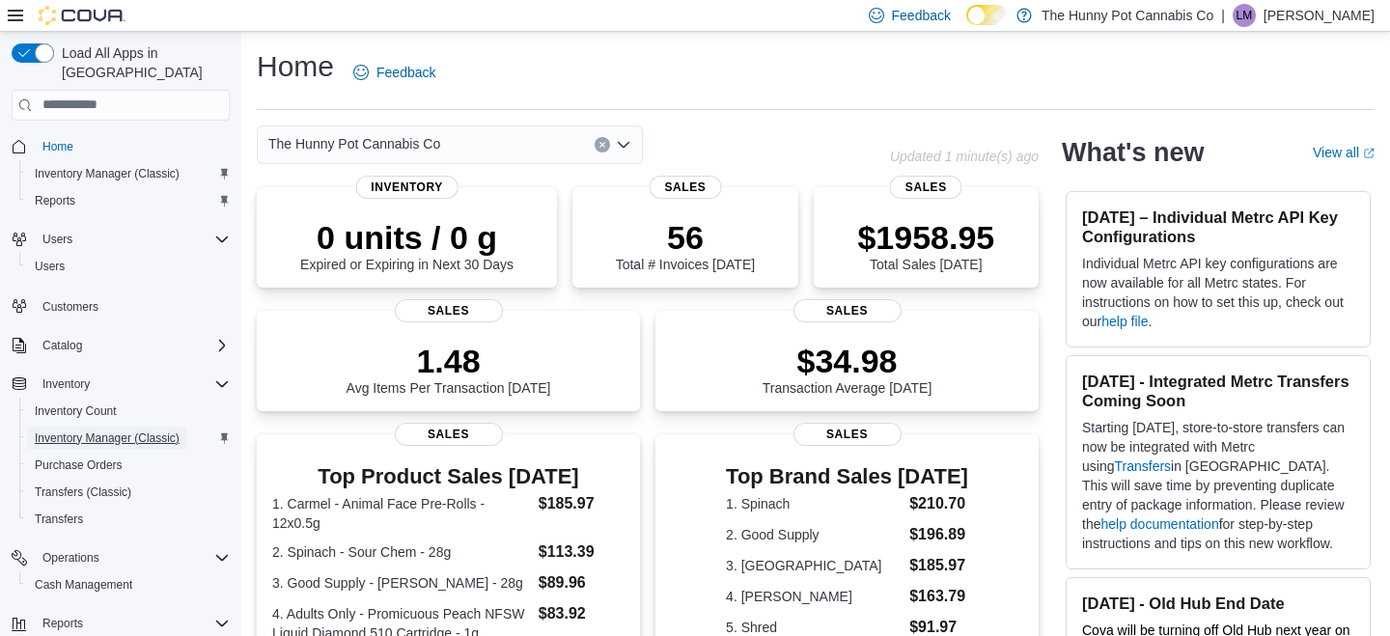
click at [141, 431] on span "Inventory Manager (Classic)" at bounding box center [107, 438] width 145 height 15
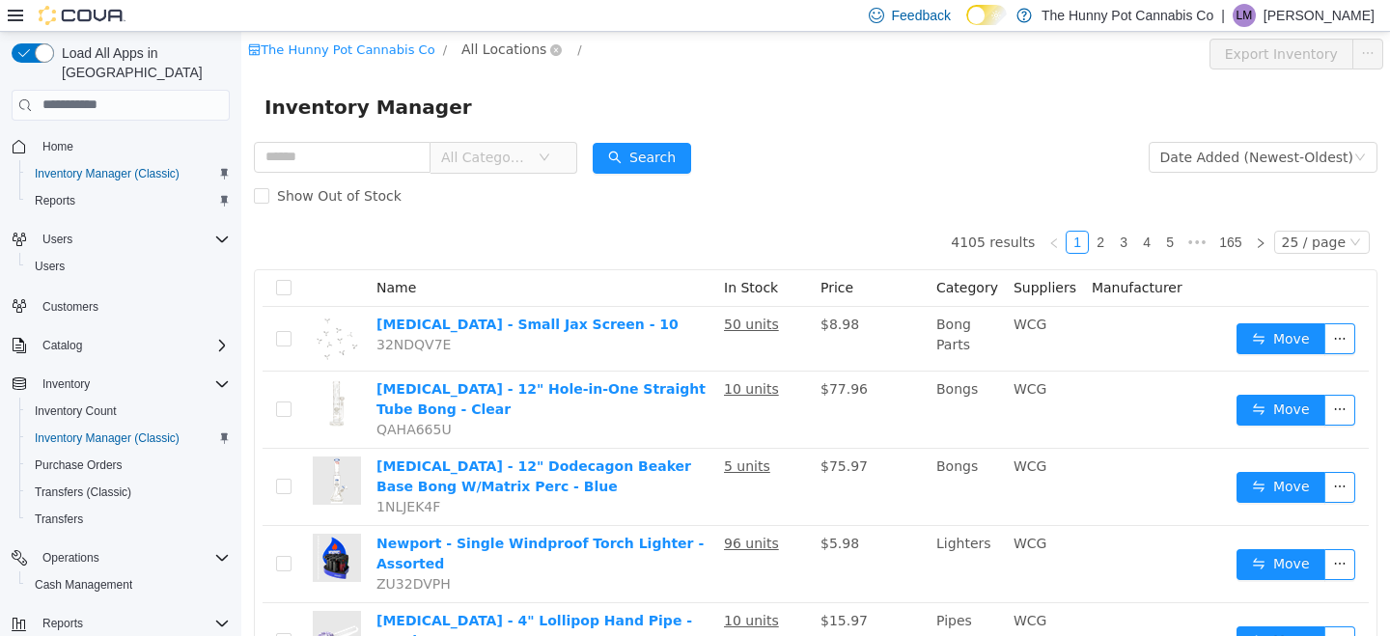
click at [501, 51] on span "All Locations" at bounding box center [503, 48] width 85 height 21
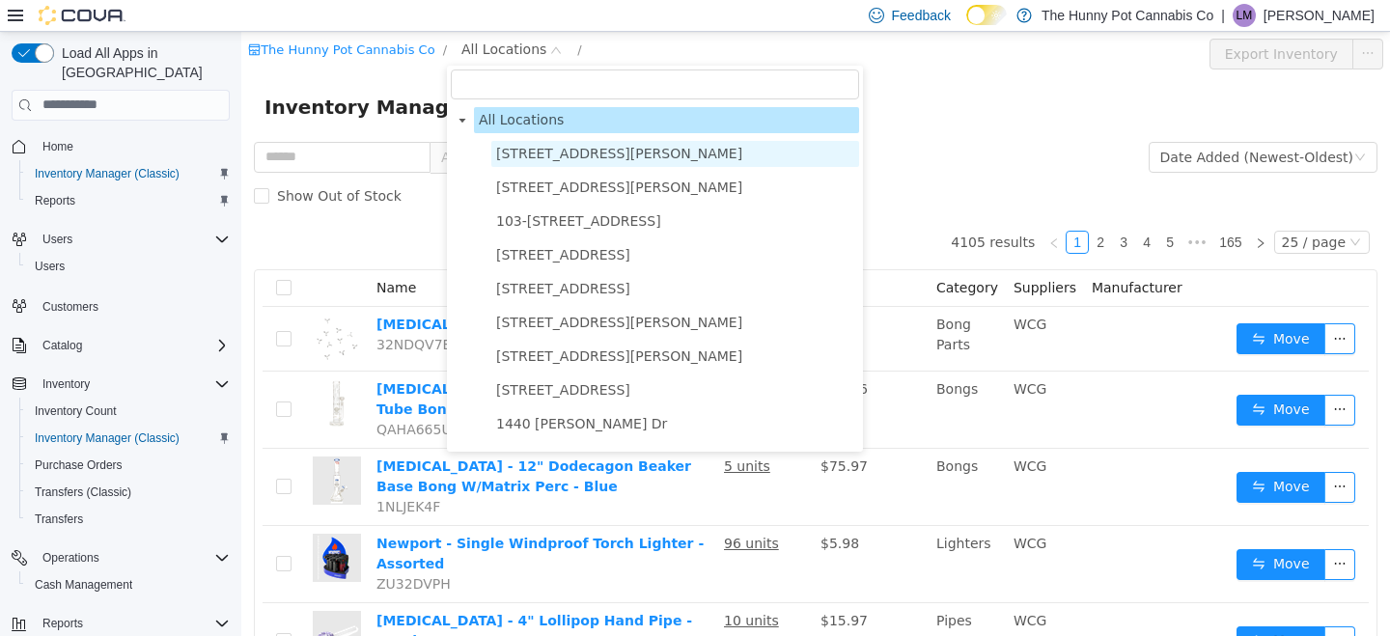
click at [539, 164] on span "[STREET_ADDRESS][PERSON_NAME]" at bounding box center [675, 153] width 368 height 26
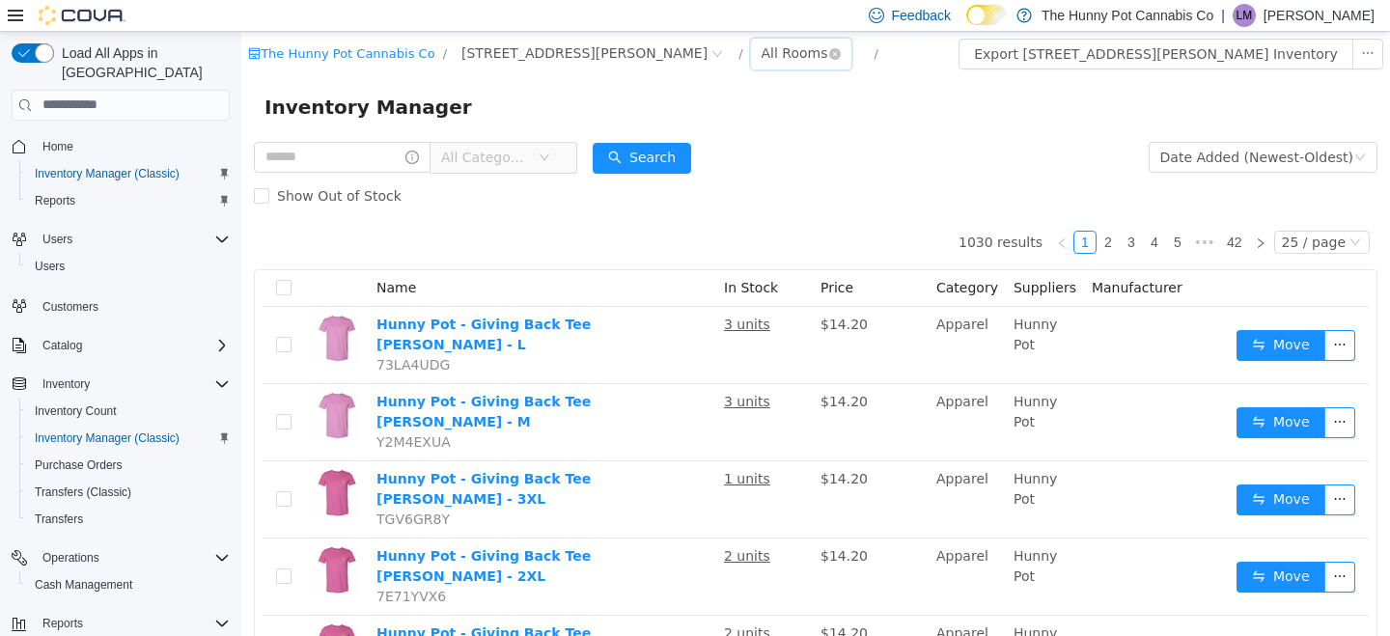
click at [762, 46] on div "All Rooms" at bounding box center [795, 52] width 67 height 29
click at [674, 153] on li "Back Room" at bounding box center [679, 153] width 116 height 31
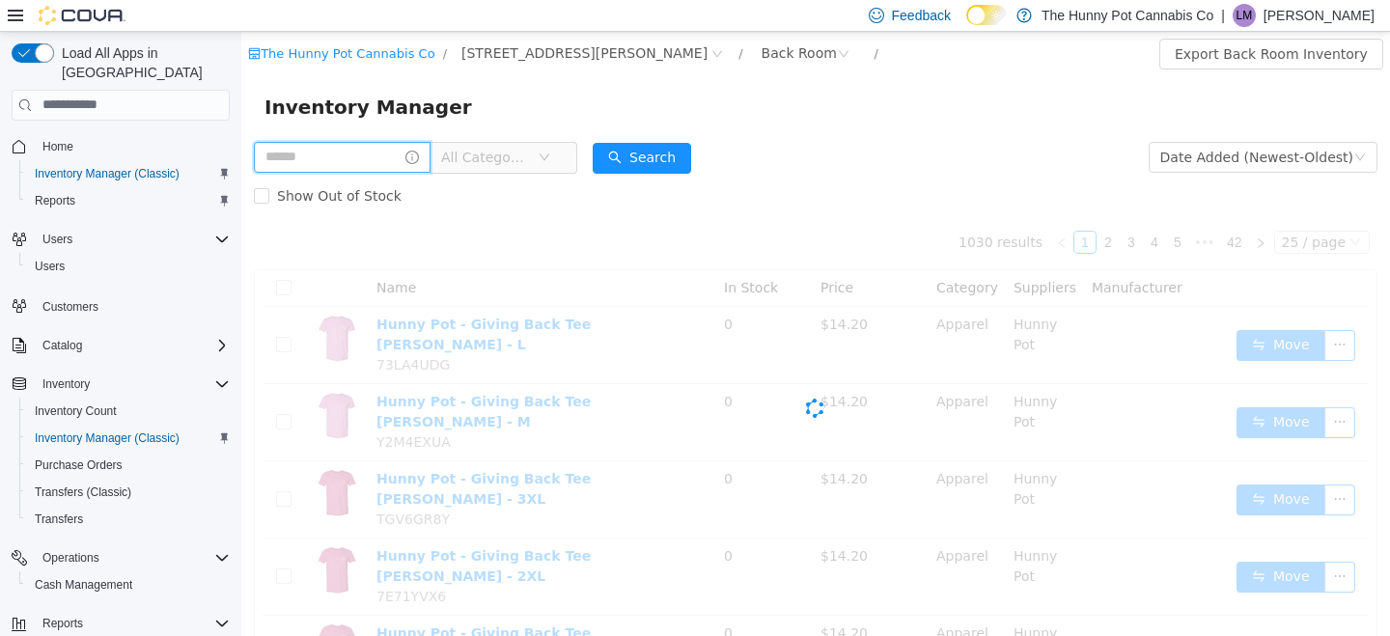
click at [328, 161] on input "text" at bounding box center [342, 156] width 177 height 31
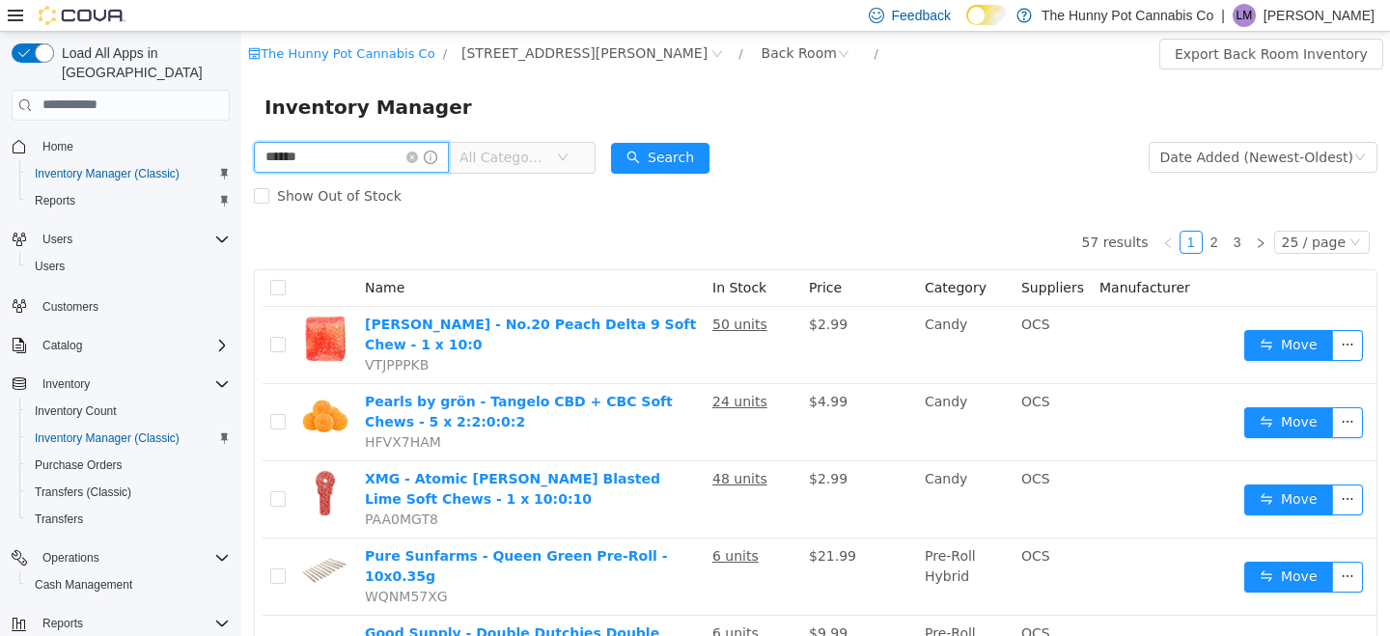
type input "******"
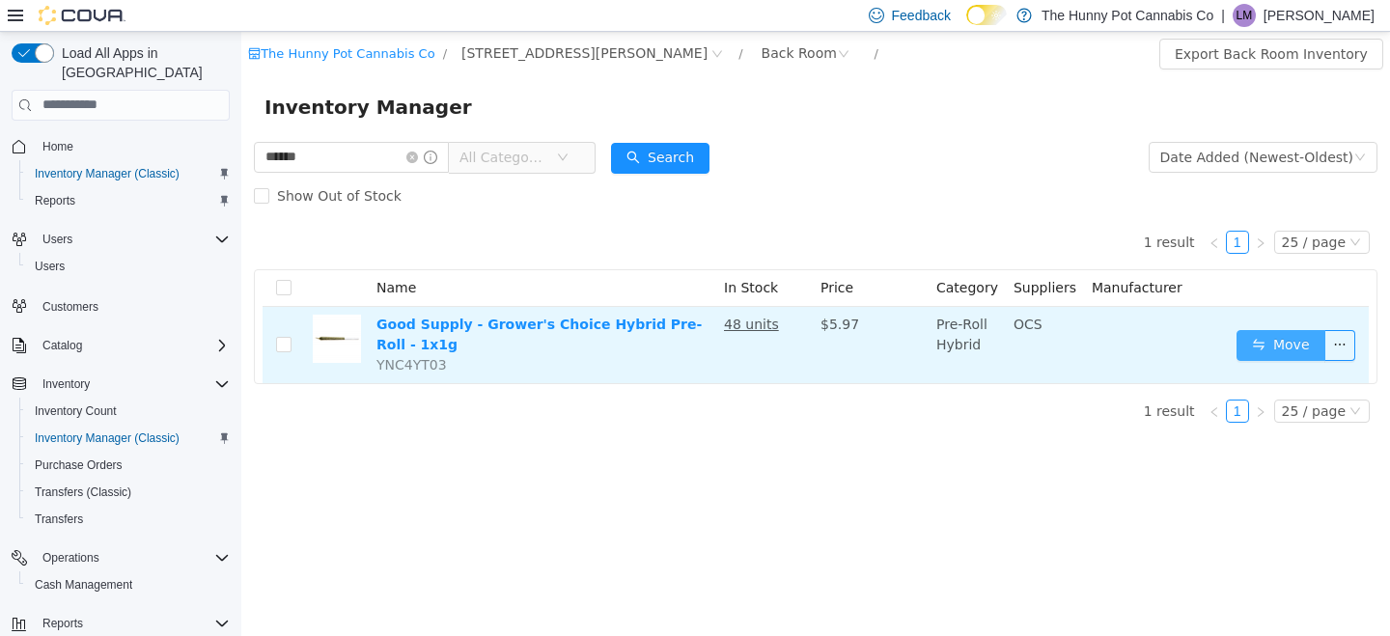
click at [1254, 349] on button "Move" at bounding box center [1281, 344] width 89 height 31
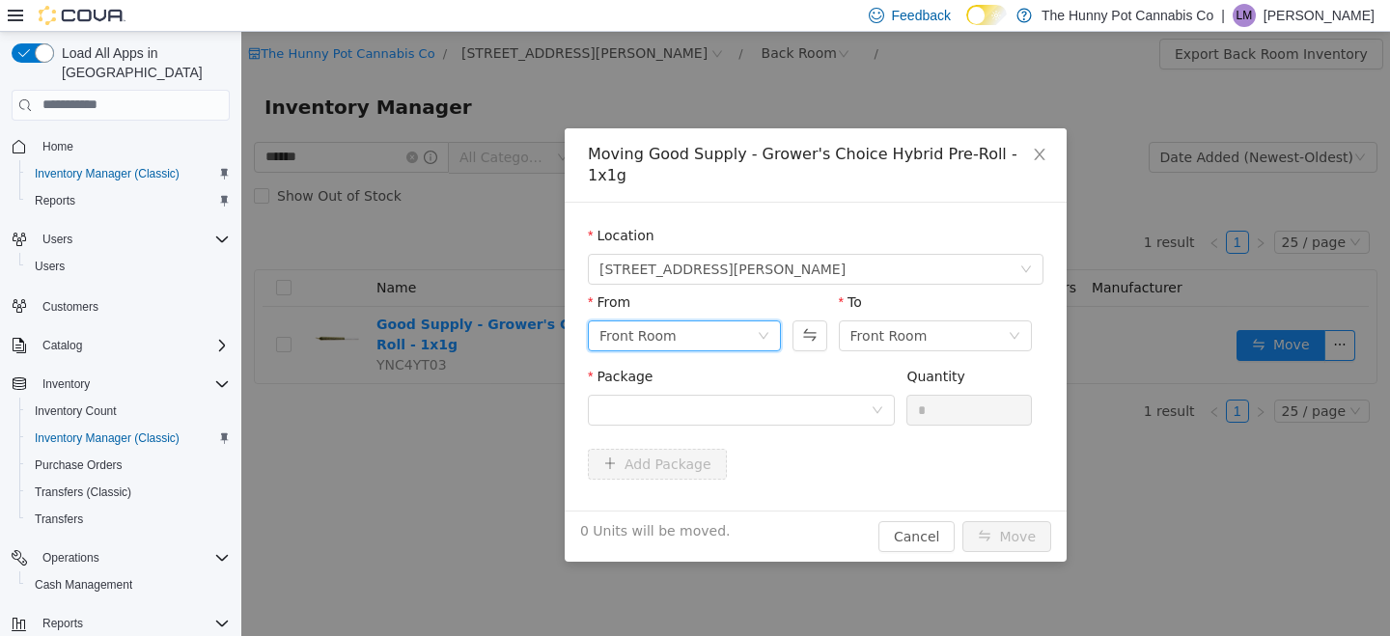
click at [685, 321] on div "Front Room" at bounding box center [678, 335] width 157 height 29
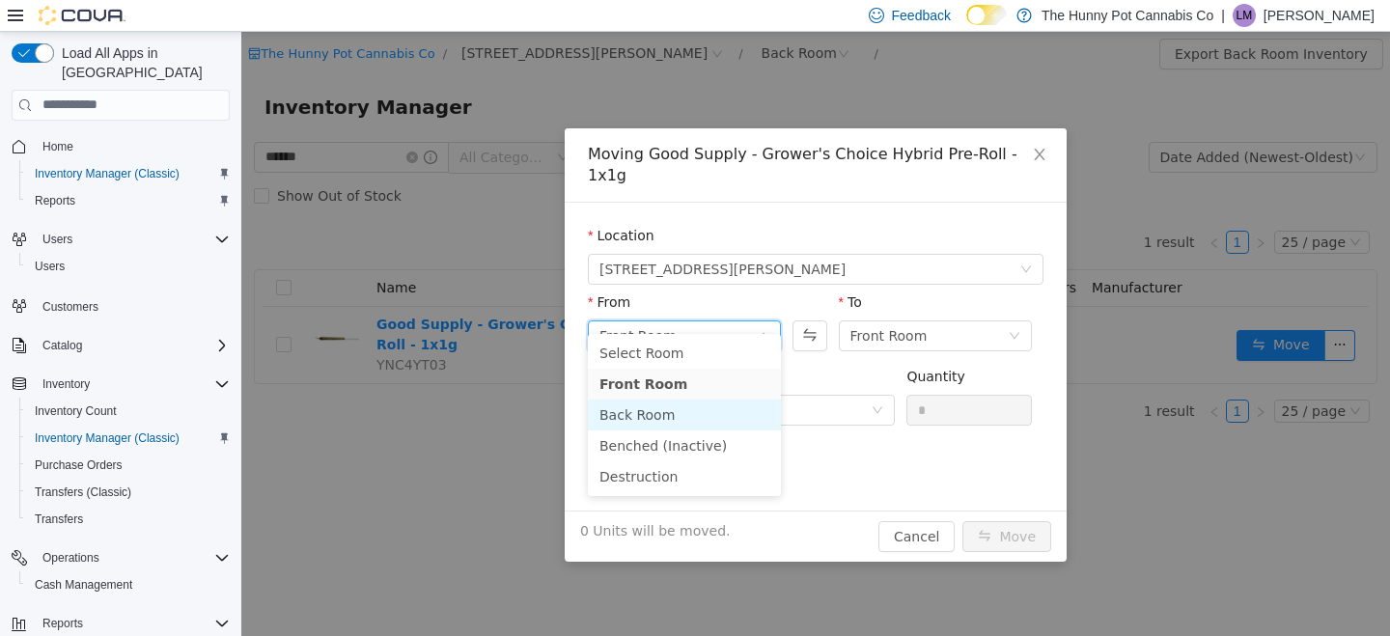
click at [665, 409] on li "Back Room" at bounding box center [684, 414] width 193 height 31
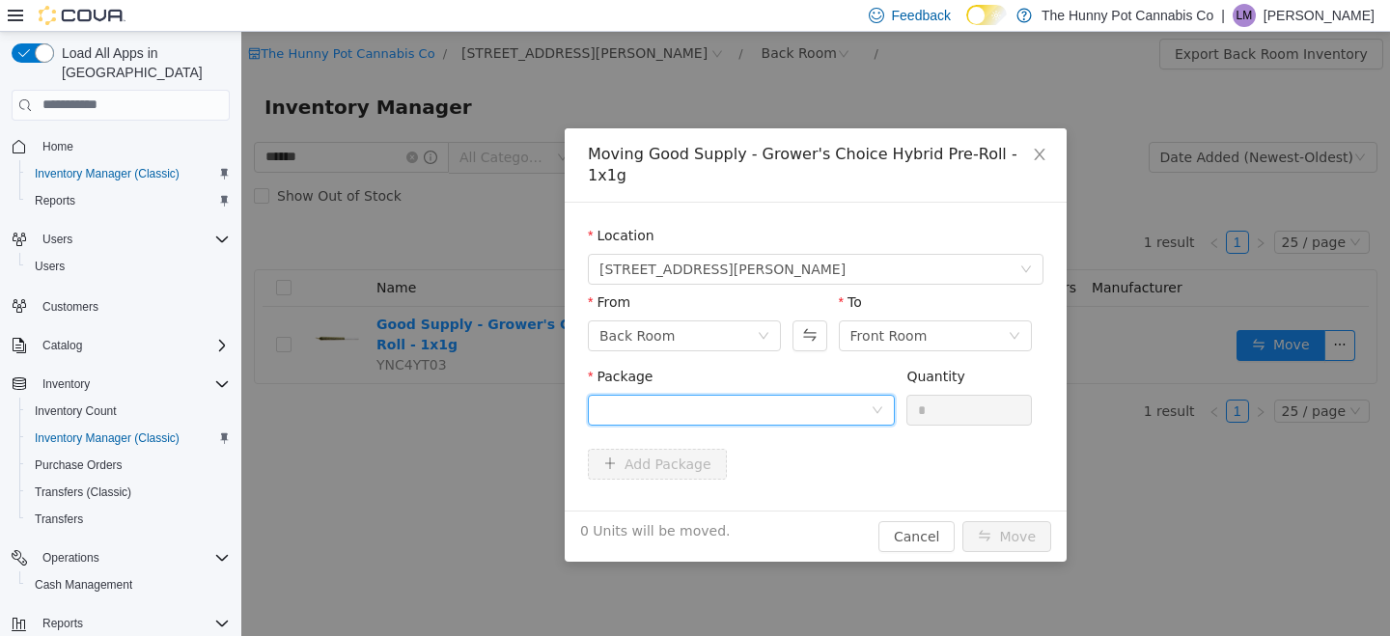
click at [781, 402] on div at bounding box center [735, 409] width 271 height 29
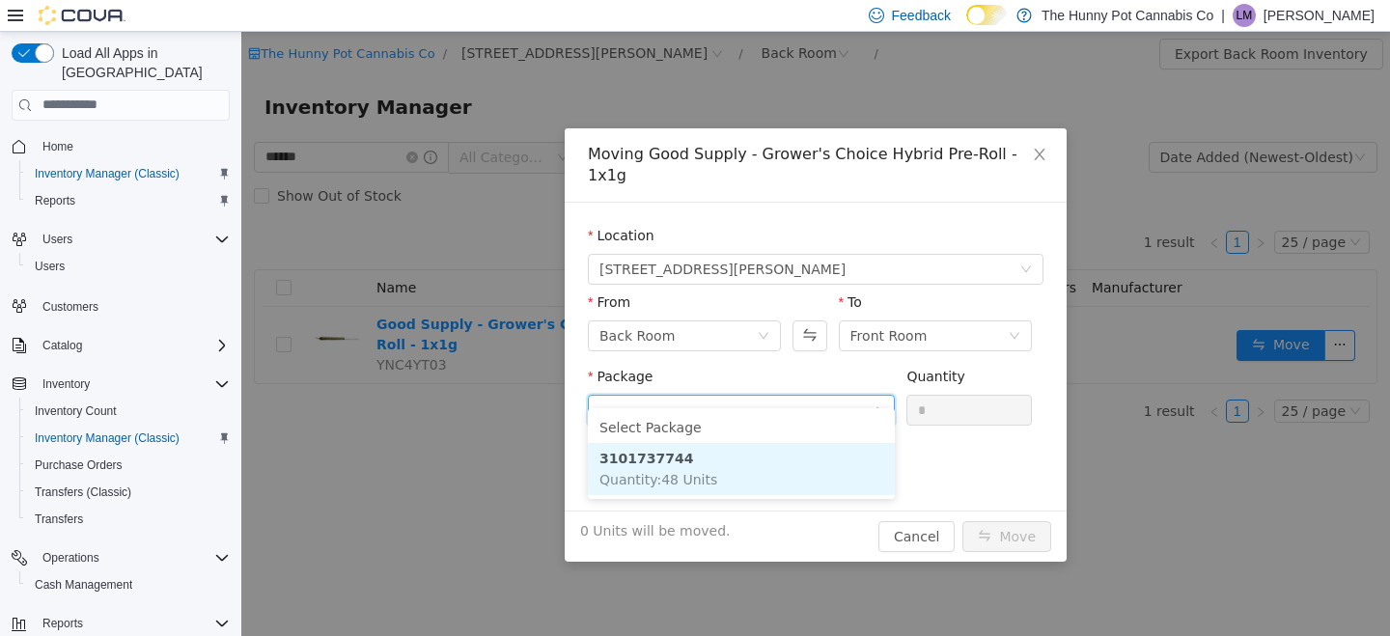
click at [752, 478] on li "3101737744 Quantity : 48 Units" at bounding box center [741, 468] width 307 height 52
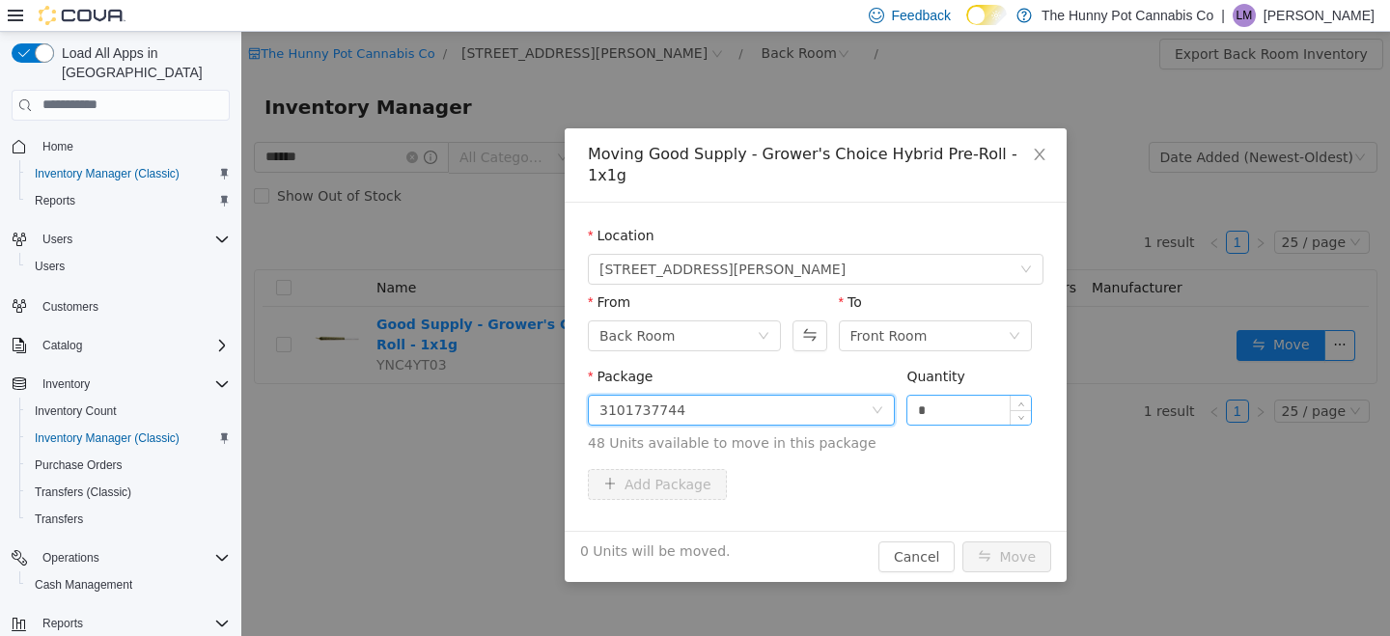
click at [949, 394] on div "*" at bounding box center [970, 409] width 126 height 31
click at [959, 395] on input "*" at bounding box center [970, 409] width 124 height 29
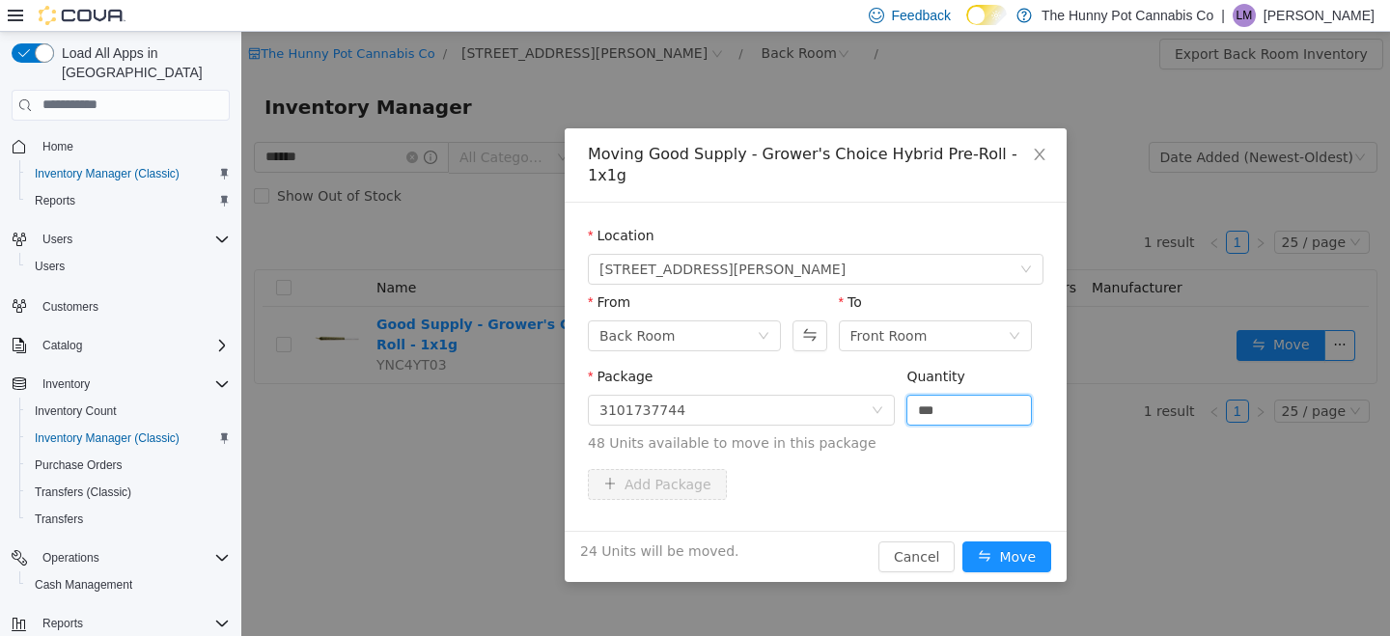
type input "**"
click at [976, 433] on span "48 Units available to move in this package" at bounding box center [816, 443] width 456 height 20
click at [1026, 541] on button "Move" at bounding box center [1007, 556] width 89 height 31
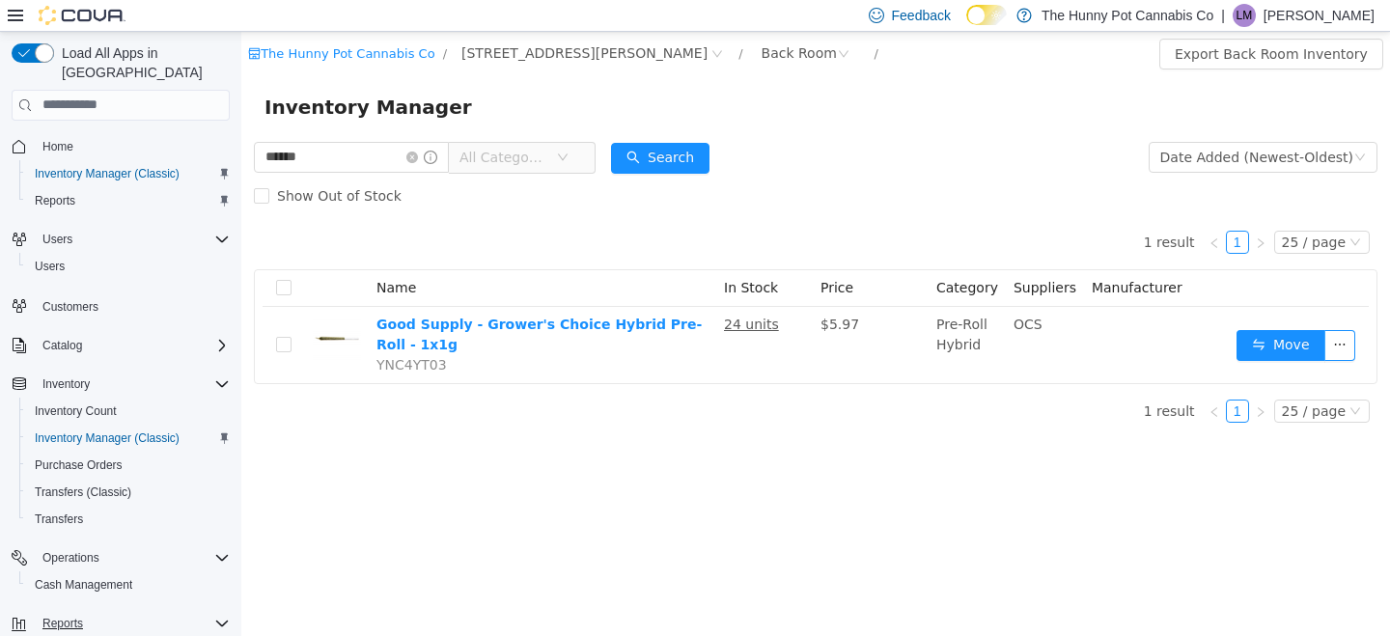
scroll to position [90, 0]
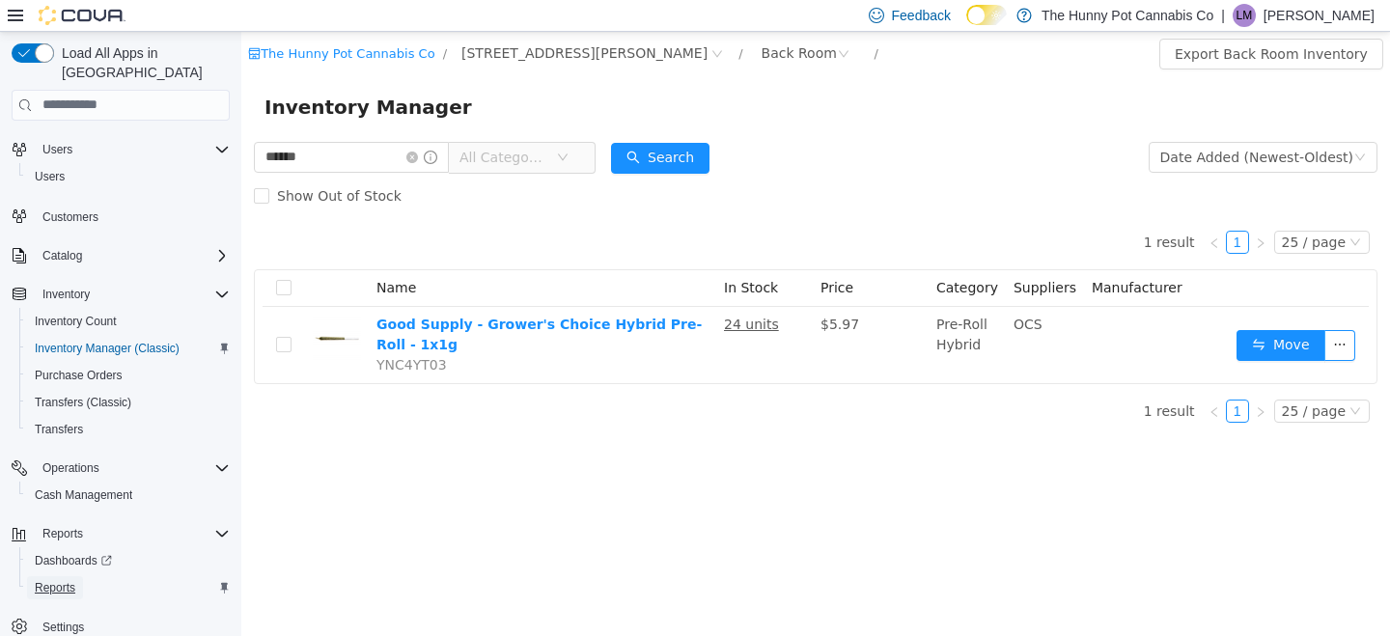
click at [49, 580] on span "Reports" at bounding box center [55, 587] width 41 height 15
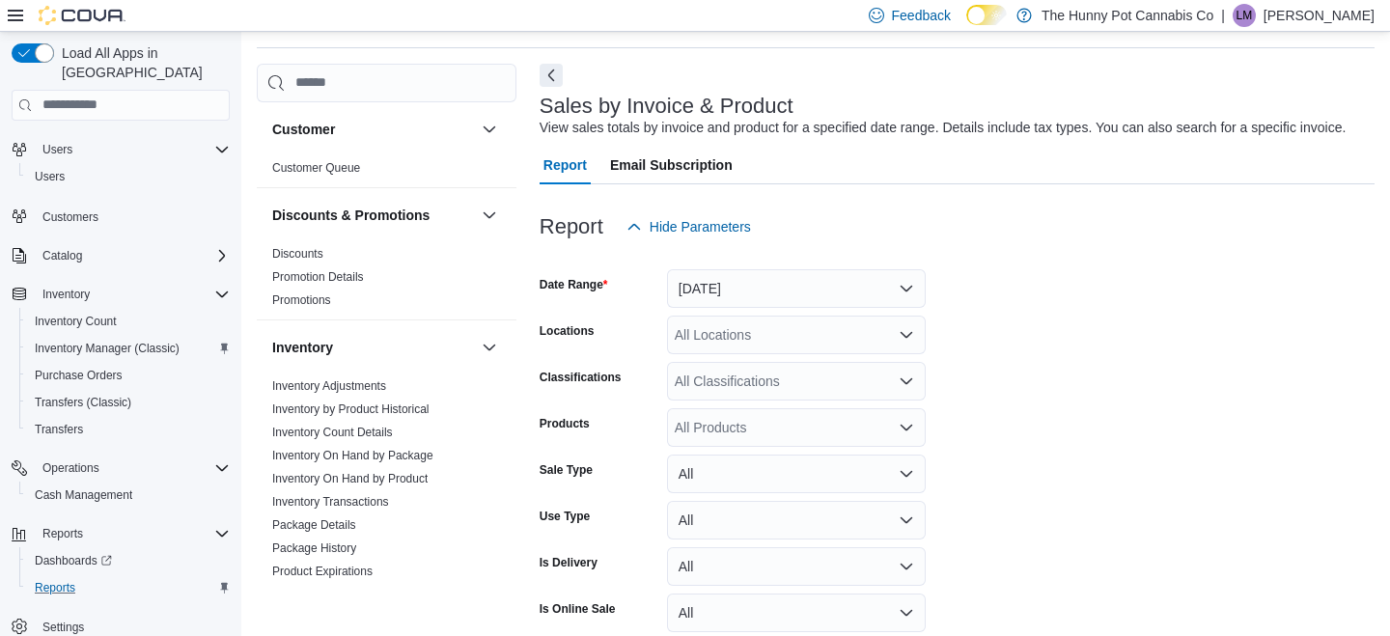
scroll to position [65, 0]
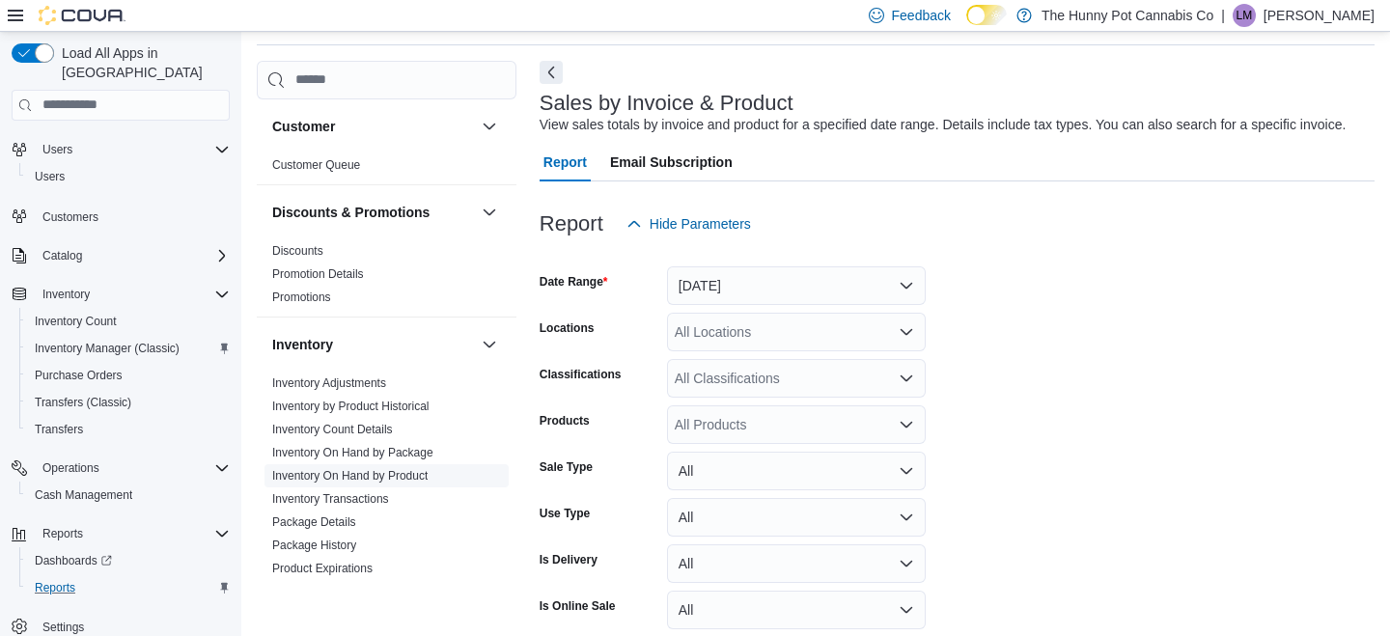
click at [378, 470] on link "Inventory On Hand by Product" at bounding box center [349, 476] width 155 height 14
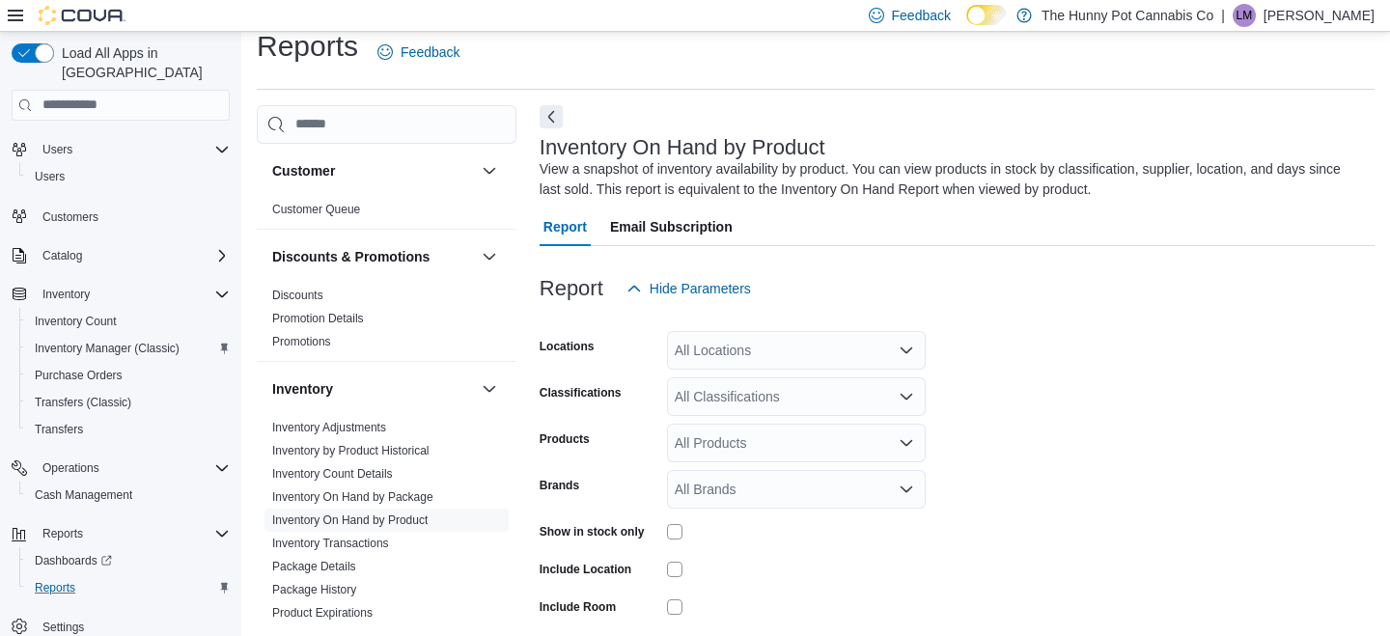
scroll to position [65, 0]
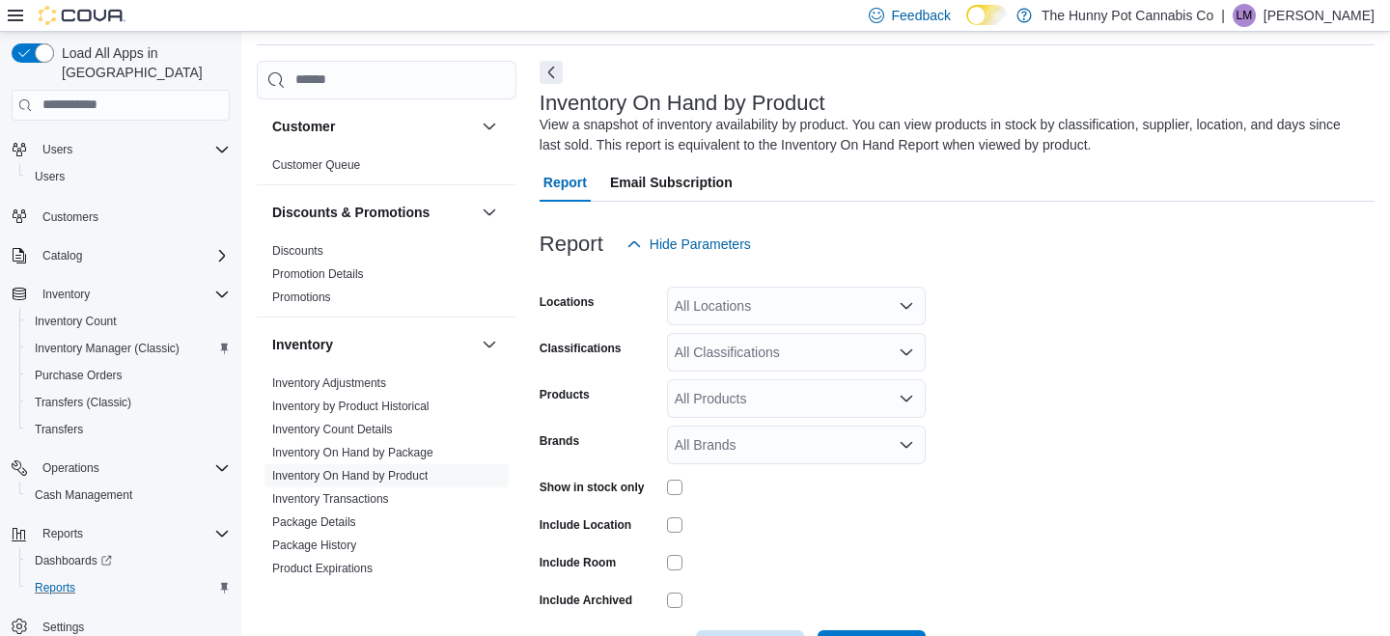
click at [822, 304] on div "All Locations" at bounding box center [796, 306] width 259 height 39
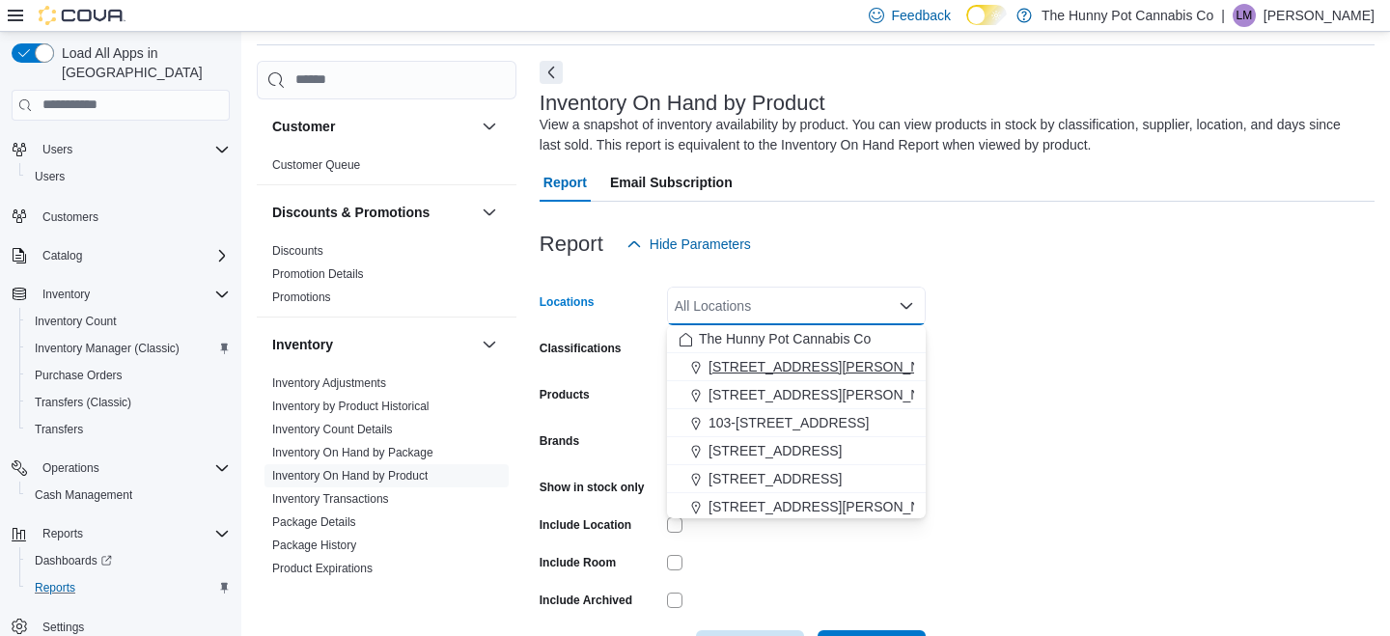
click at [756, 370] on span "[STREET_ADDRESS][PERSON_NAME]" at bounding box center [831, 366] width 245 height 19
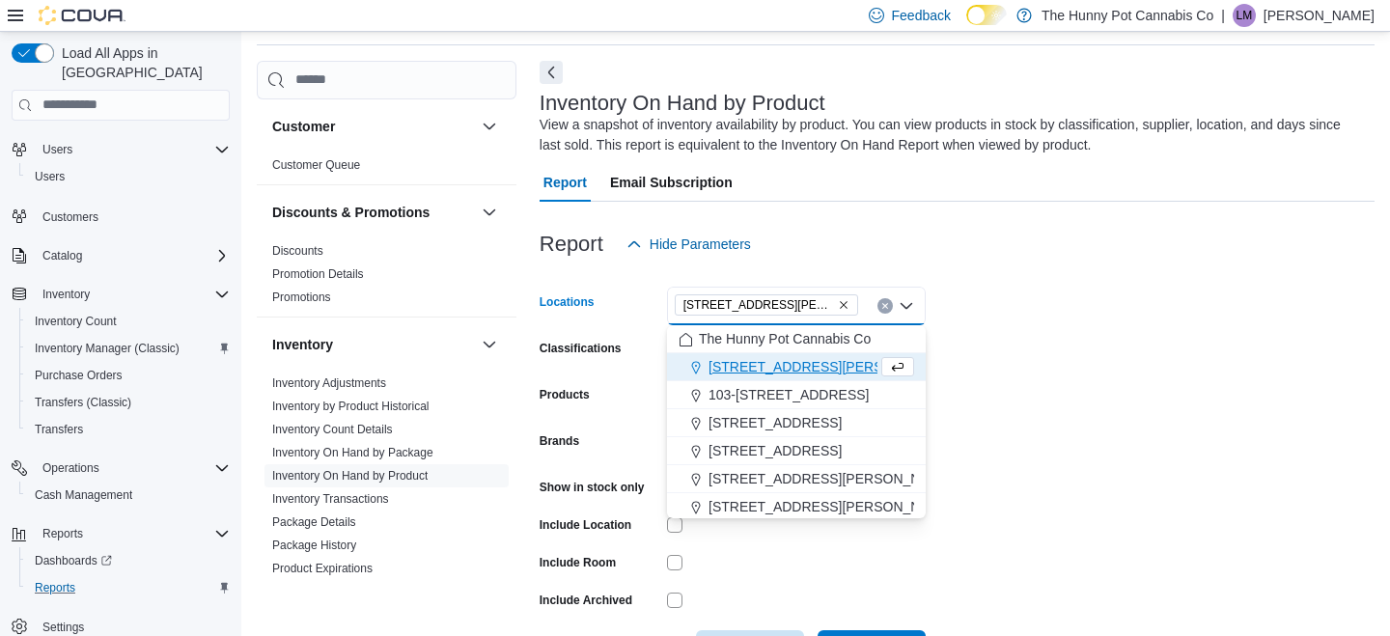
click at [619, 483] on label "Show in stock only" at bounding box center [592, 487] width 105 height 15
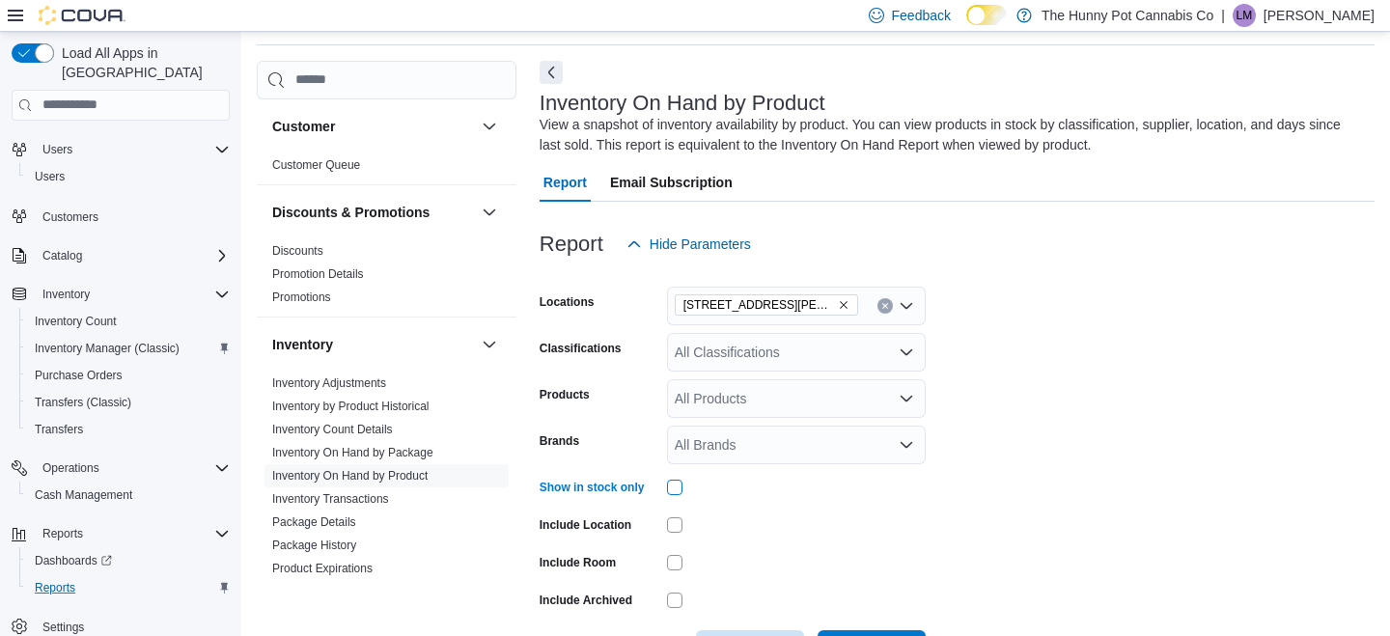
scroll to position [136, 0]
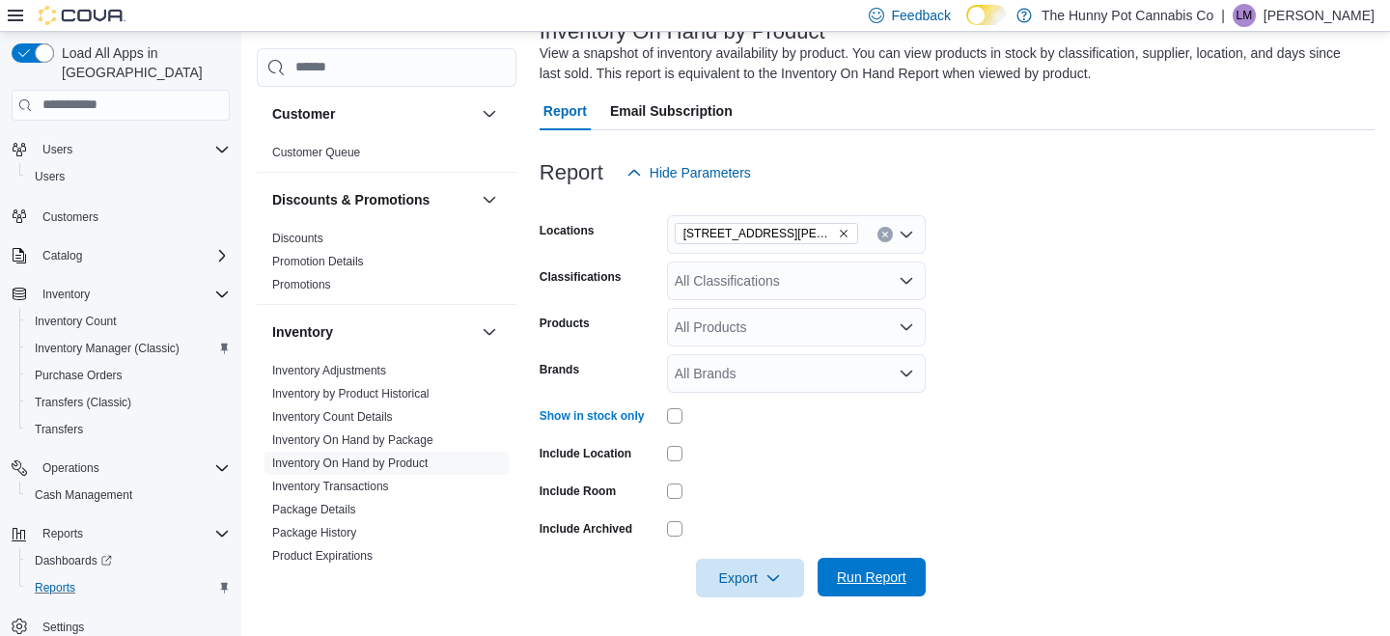
click at [863, 575] on span "Run Report" at bounding box center [872, 577] width 70 height 19
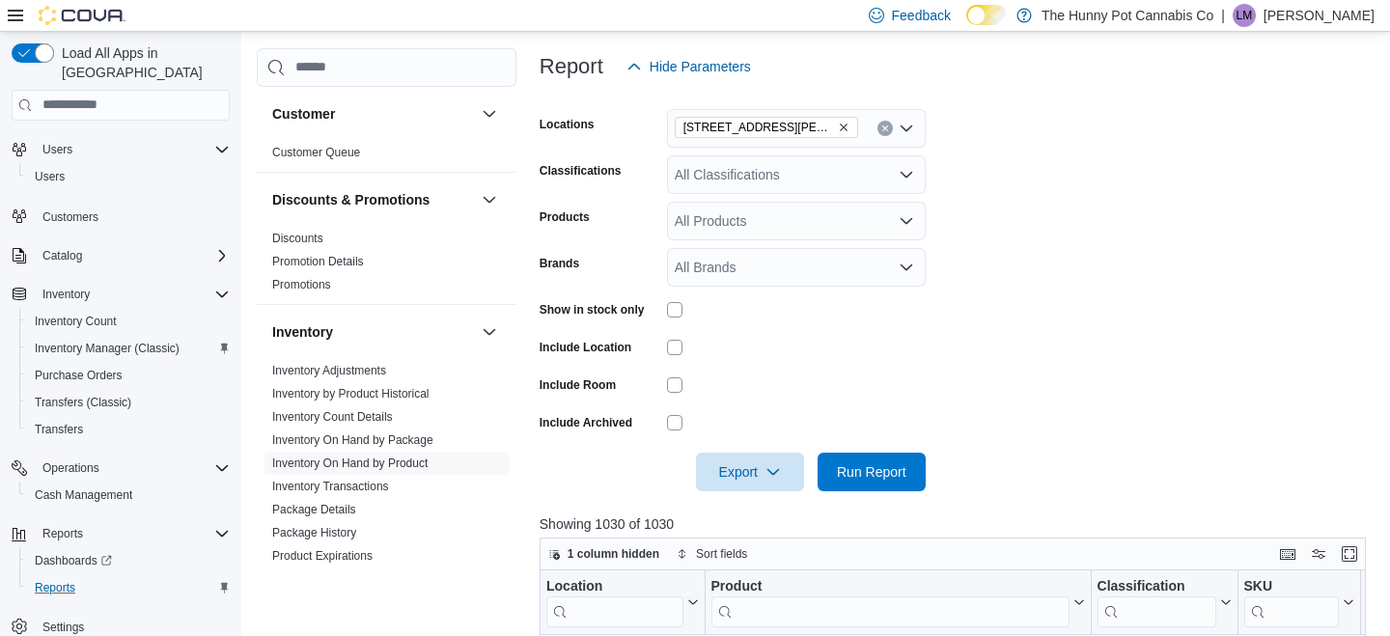
scroll to position [326, 0]
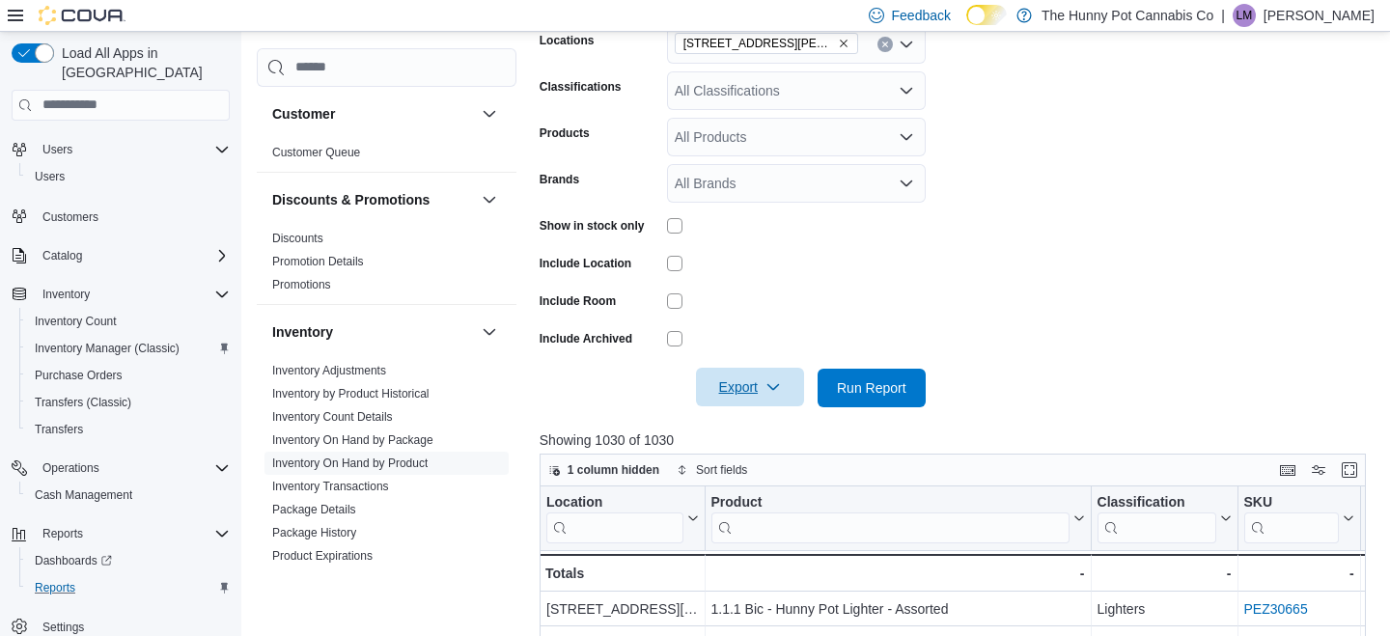
click at [724, 387] on span "Export" at bounding box center [750, 387] width 85 height 39
click at [755, 410] on button "Export to Excel" at bounding box center [751, 426] width 110 height 39
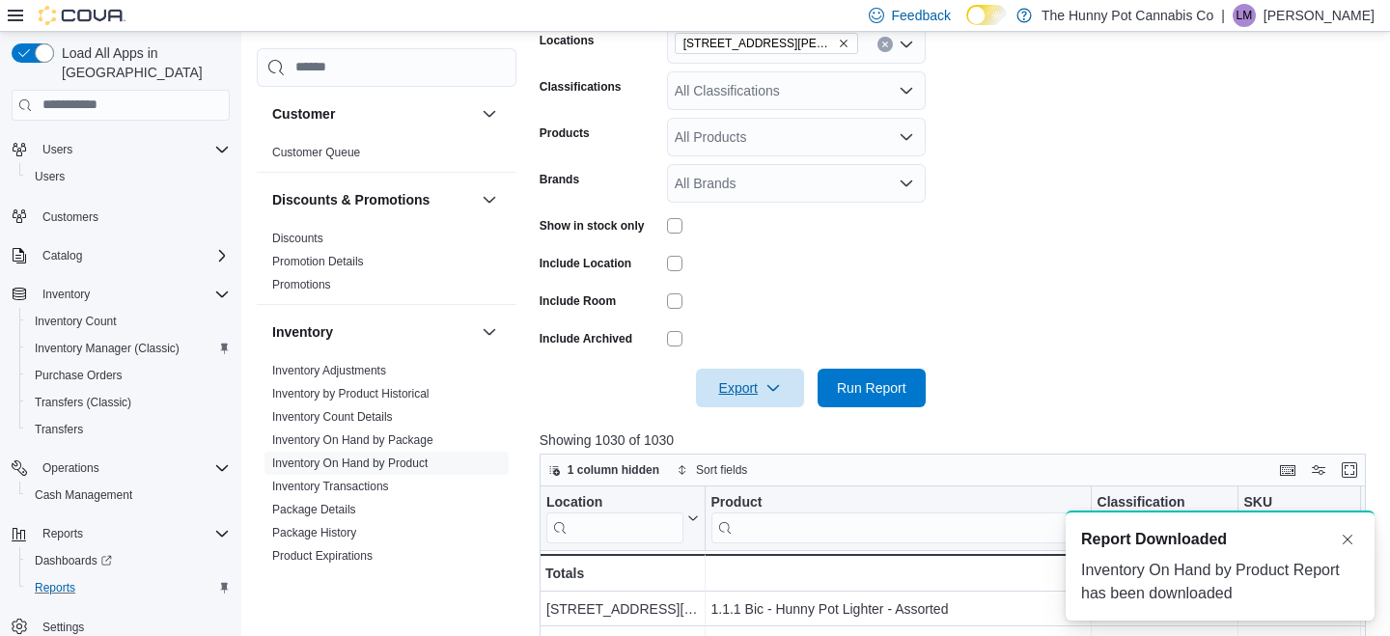
scroll to position [0, 0]
